Goal: Contribute content: Add original content to the website for others to see

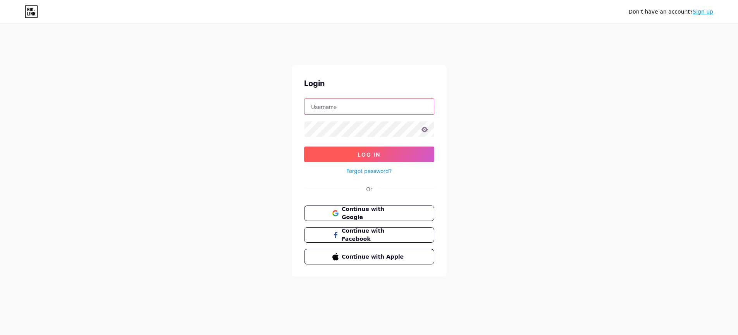
type input "[EMAIL_ADDRESS][DOMAIN_NAME]"
click at [362, 154] on span "Log In" at bounding box center [369, 154] width 23 height 7
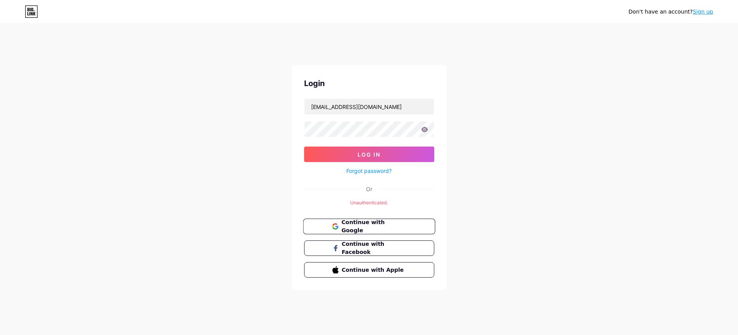
click at [352, 225] on span "Continue with Google" at bounding box center [373, 226] width 65 height 17
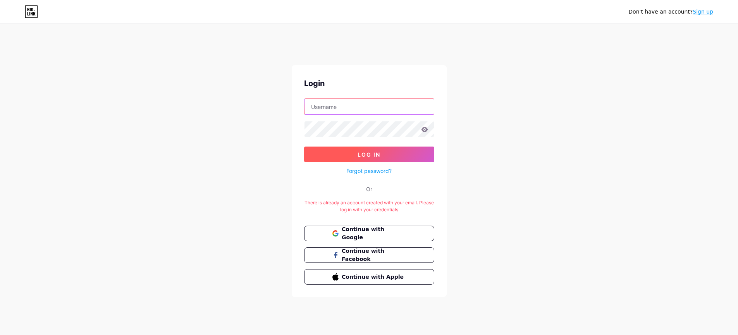
type input "[EMAIL_ADDRESS][DOMAIN_NAME]"
click at [366, 154] on span "Log In" at bounding box center [369, 154] width 23 height 7
click at [0, 0] on span at bounding box center [0, 0] width 0 height 0
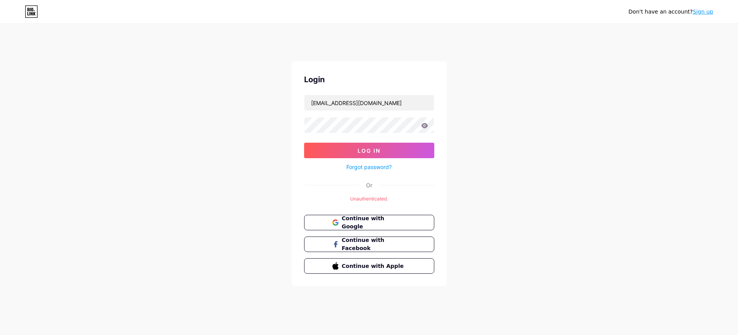
scroll to position [15, 0]
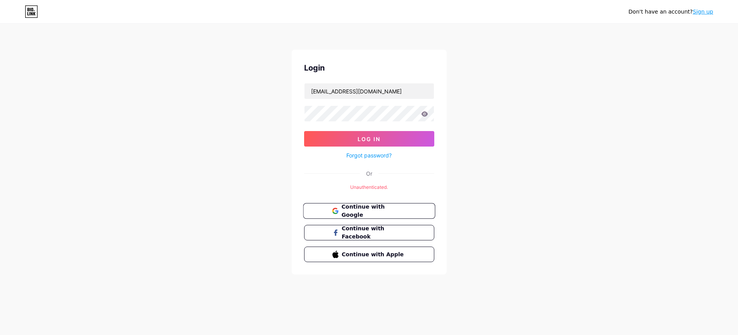
click at [363, 210] on span "Continue with Google" at bounding box center [373, 211] width 65 height 17
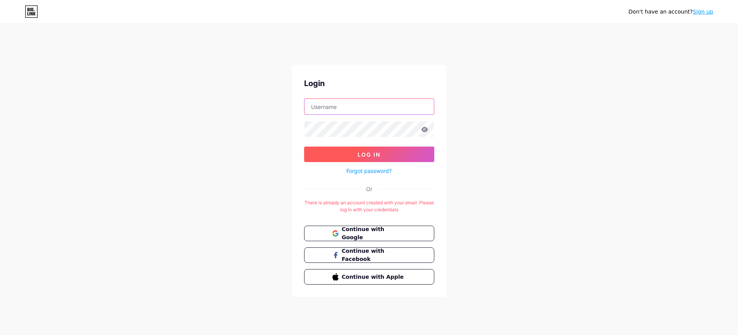
type input "[EMAIL_ADDRESS][DOMAIN_NAME]"
click at [362, 158] on button "Log In" at bounding box center [369, 153] width 130 height 15
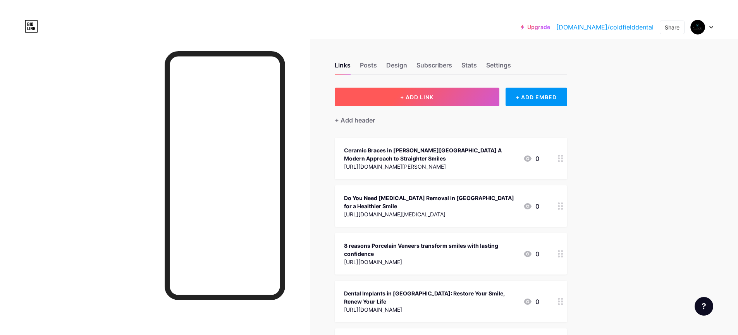
click at [415, 95] on span "+ ADD LINK" at bounding box center [416, 97] width 33 height 7
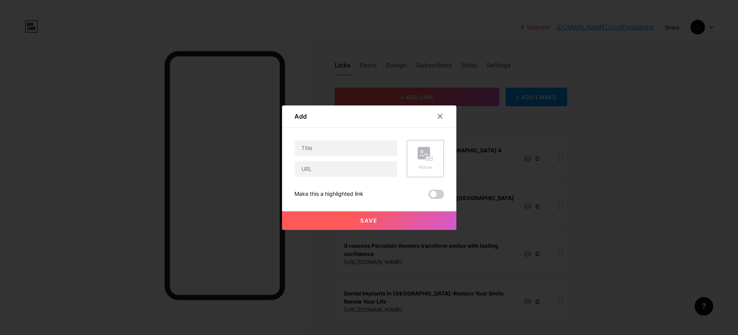
click at [415, 95] on div at bounding box center [369, 167] width 738 height 335
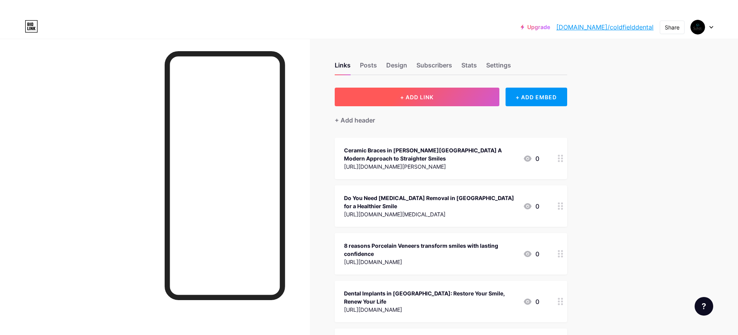
click at [418, 98] on span "+ ADD LINK" at bounding box center [416, 97] width 33 height 7
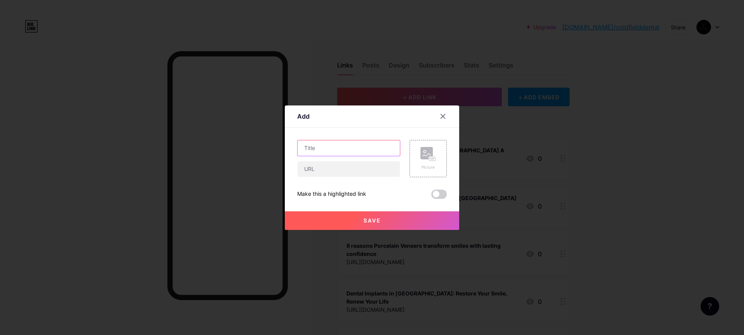
click at [323, 151] on input "text" at bounding box center [349, 147] width 102 height 15
paste input "Boost Production Quality with Professional CNC Turning Services"
type input "Boost Production Quality with Professional CNC Turning Services"
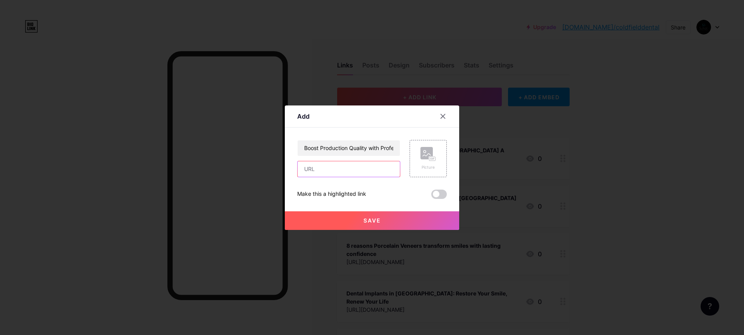
click at [319, 170] on input "text" at bounding box center [349, 168] width 102 height 15
paste input "[URL][DOMAIN_NAME]"
type input "[URL][DOMAIN_NAME]"
click at [363, 221] on button "Save" at bounding box center [372, 220] width 174 height 19
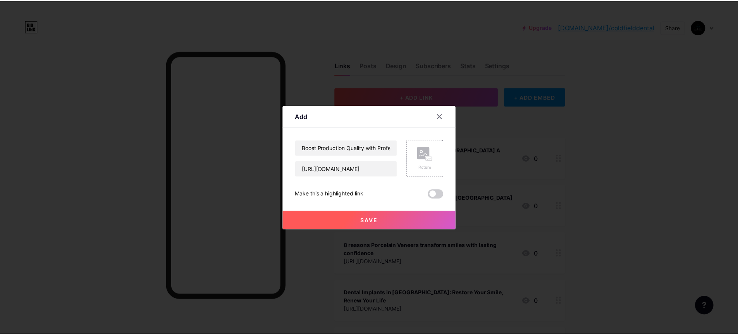
scroll to position [0, 0]
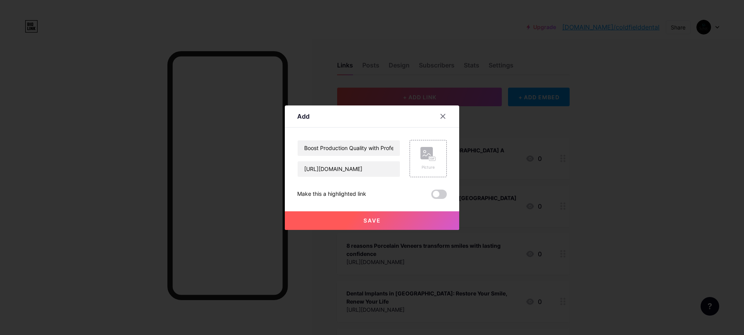
click at [363, 221] on button "Save" at bounding box center [372, 220] width 174 height 19
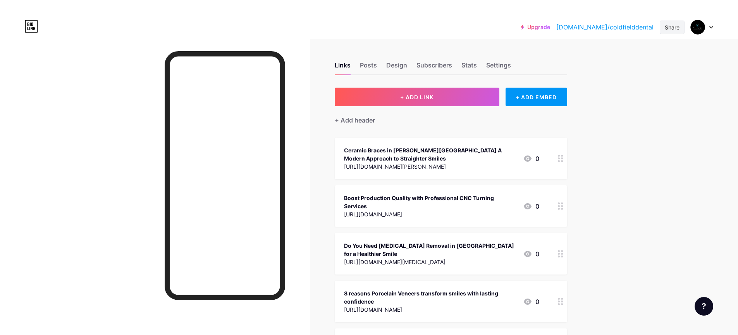
click at [670, 28] on div "Share" at bounding box center [672, 27] width 15 height 8
click at [607, 54] on div "Copy link" at bounding box center [608, 55] width 29 height 9
